Goal: Understand process/instructions: Learn how to perform a task or action

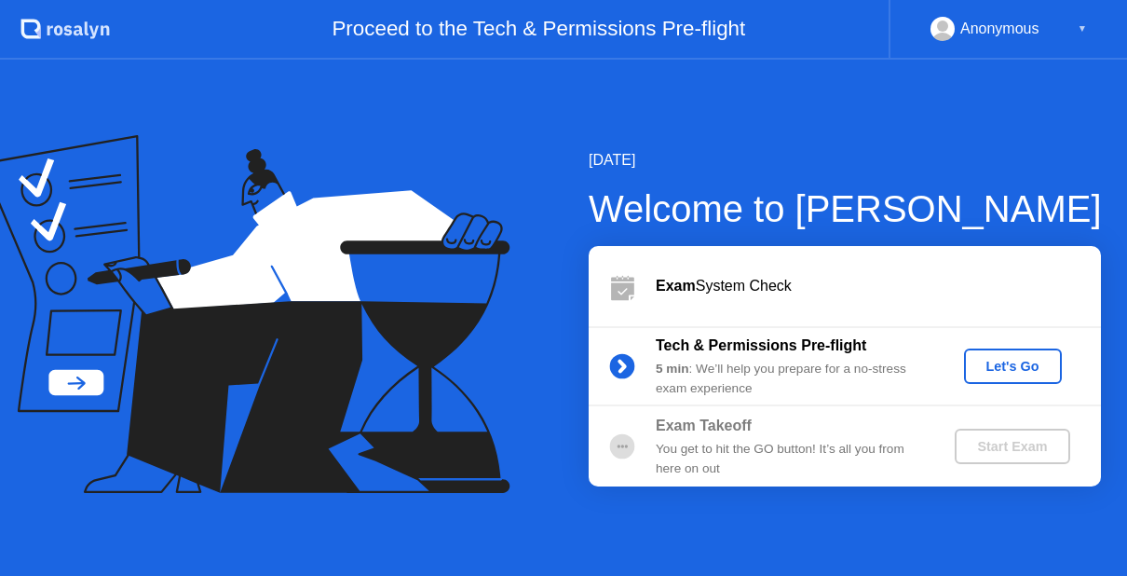
click at [988, 359] on div "Let's Go" at bounding box center [1013, 366] width 83 height 15
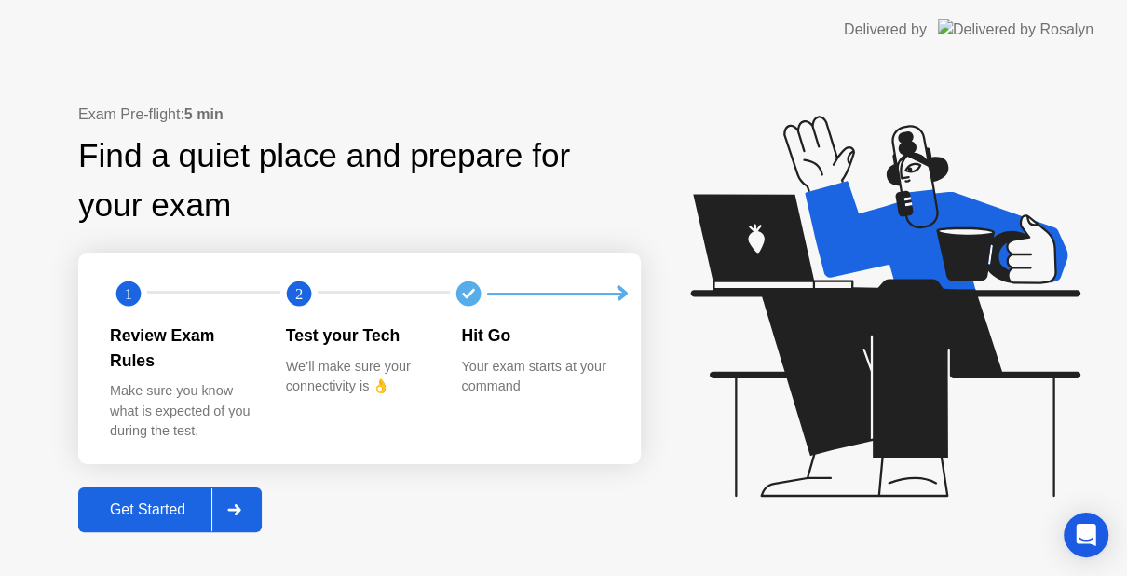
click at [148, 501] on div "Get Started" at bounding box center [148, 509] width 128 height 17
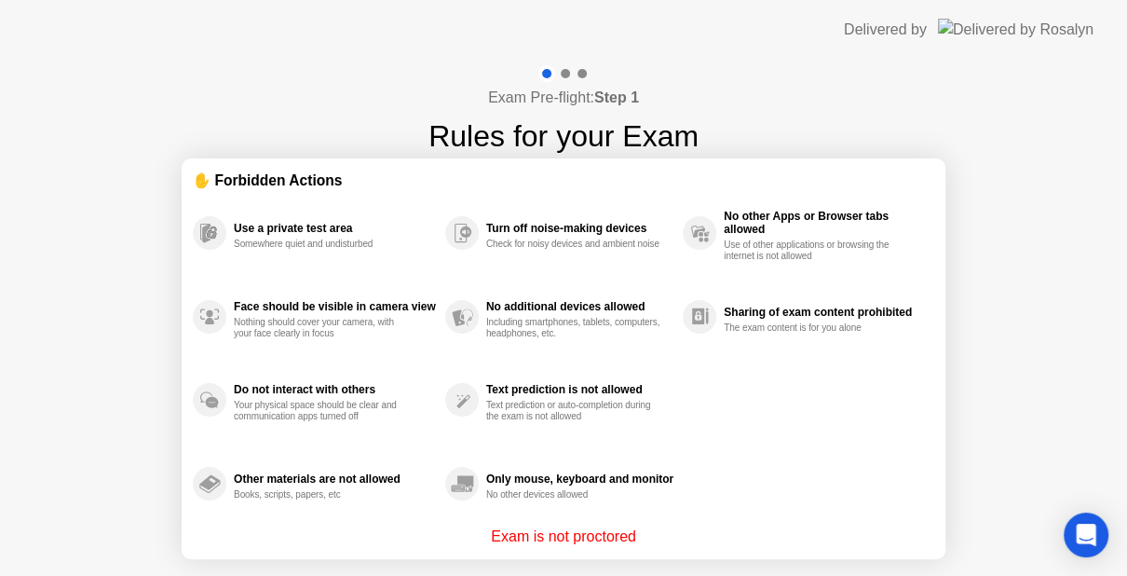
drag, startPoint x: 978, startPoint y: 167, endPoint x: 963, endPoint y: 419, distance: 252.9
click at [963, 419] on div "Exam Pre-flight: Step 1 Rules for your Exam ✋ Forbidden Actions Use a private t…" at bounding box center [563, 355] width 1127 height 591
drag, startPoint x: 963, startPoint y: 419, endPoint x: 889, endPoint y: -16, distance: 441.3
click at [889, 0] on html "Delivered by Exam Pre-flight: Step 1 Rules for your Exam ✋ Forbidden Actions Us…" at bounding box center [563, 288] width 1127 height 576
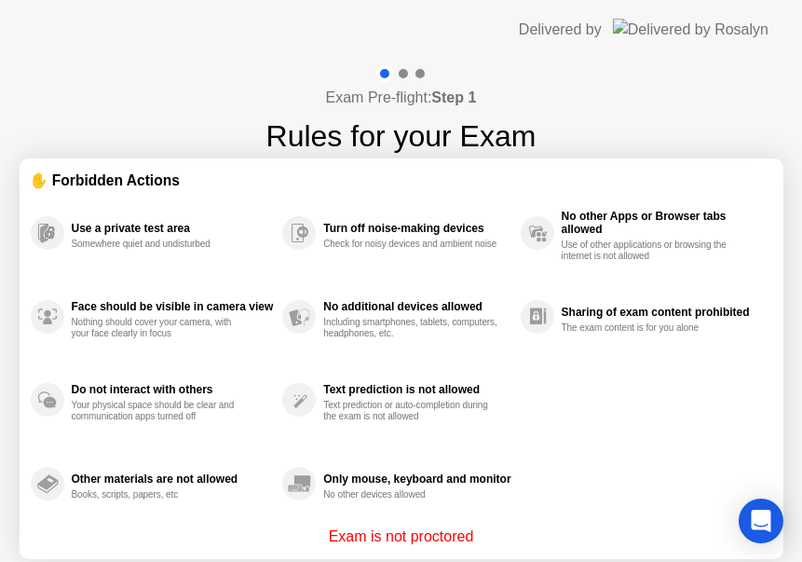
click at [454, 547] on p "Exam is not proctored" at bounding box center [401, 536] width 145 height 22
click at [458, 541] on p "Exam is not proctored" at bounding box center [401, 536] width 145 height 22
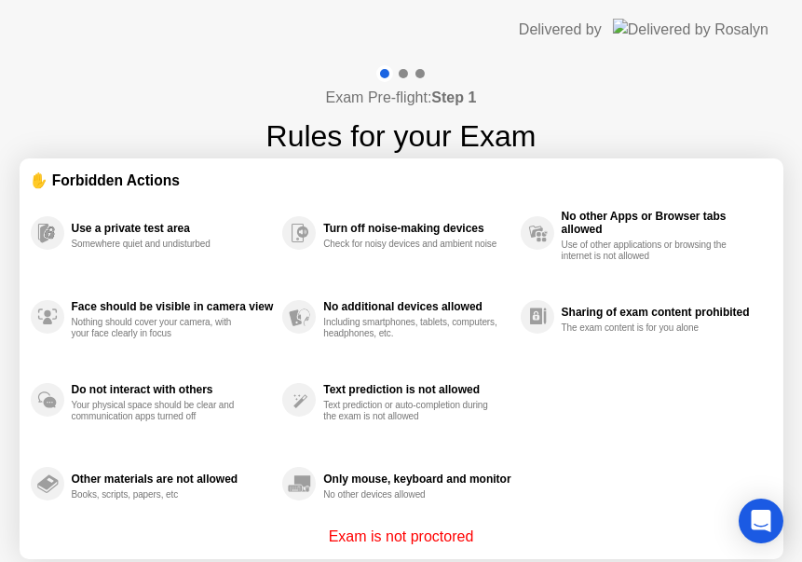
drag, startPoint x: 458, startPoint y: 541, endPoint x: 662, endPoint y: 356, distance: 275.6
click at [662, 356] on div "✋ Forbidden Actions Use a private test area Somewhere quiet and undisturbed Fac…" at bounding box center [401, 359] width 741 height 378
click at [662, 356] on div "Sharing of exam content prohibited The exam content is for you alone" at bounding box center [646, 317] width 251 height 84
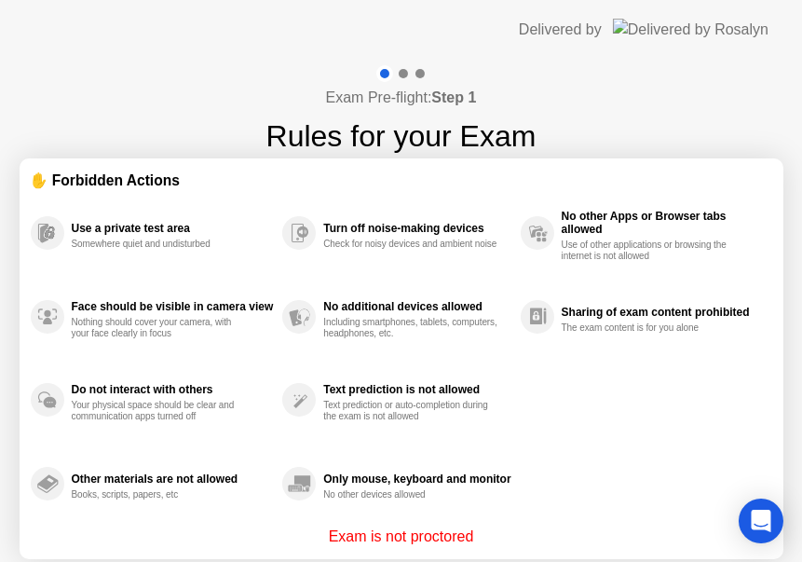
click at [662, 356] on div "Sharing of exam content prohibited The exam content is for you alone" at bounding box center [646, 317] width 251 height 84
drag, startPoint x: 662, startPoint y: 356, endPoint x: 741, endPoint y: 71, distance: 295.8
click at [741, 71] on div "Exam Pre-flight: Step 1 Rules for your Exam ✋ Forbidden Actions Use a private t…" at bounding box center [401, 355] width 802 height 591
click at [778, 2] on header "Delivered by" at bounding box center [401, 30] width 802 height 60
